Goal: Navigation & Orientation: Find specific page/section

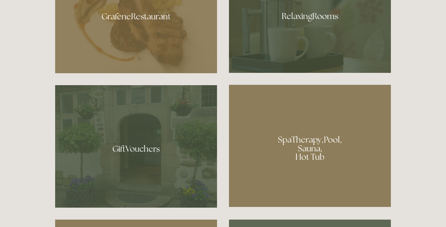
scroll to position [473, 0]
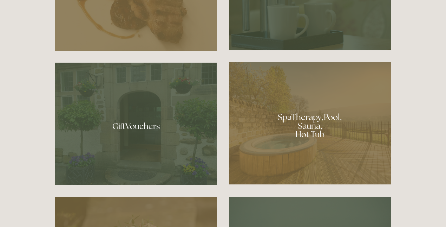
click at [303, 117] on div at bounding box center [310, 123] width 162 height 122
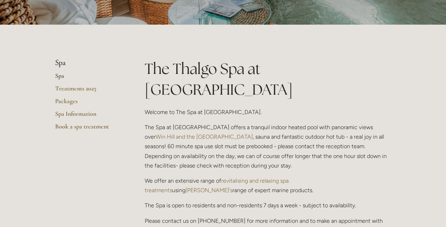
scroll to position [120, 0]
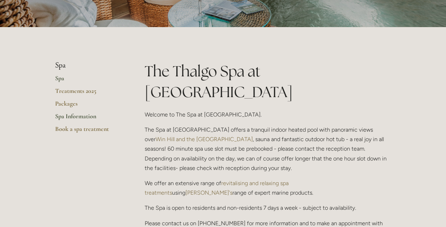
click at [65, 116] on link "Spa Information" at bounding box center [88, 118] width 67 height 13
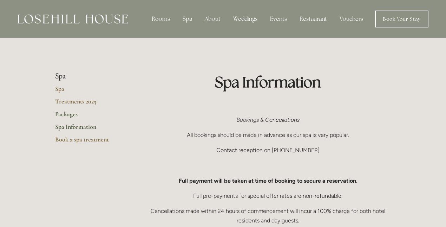
click at [65, 114] on link "Packages" at bounding box center [88, 116] width 67 height 13
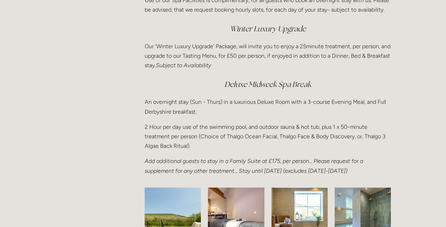
scroll to position [960, 0]
